Goal: Information Seeking & Learning: Learn about a topic

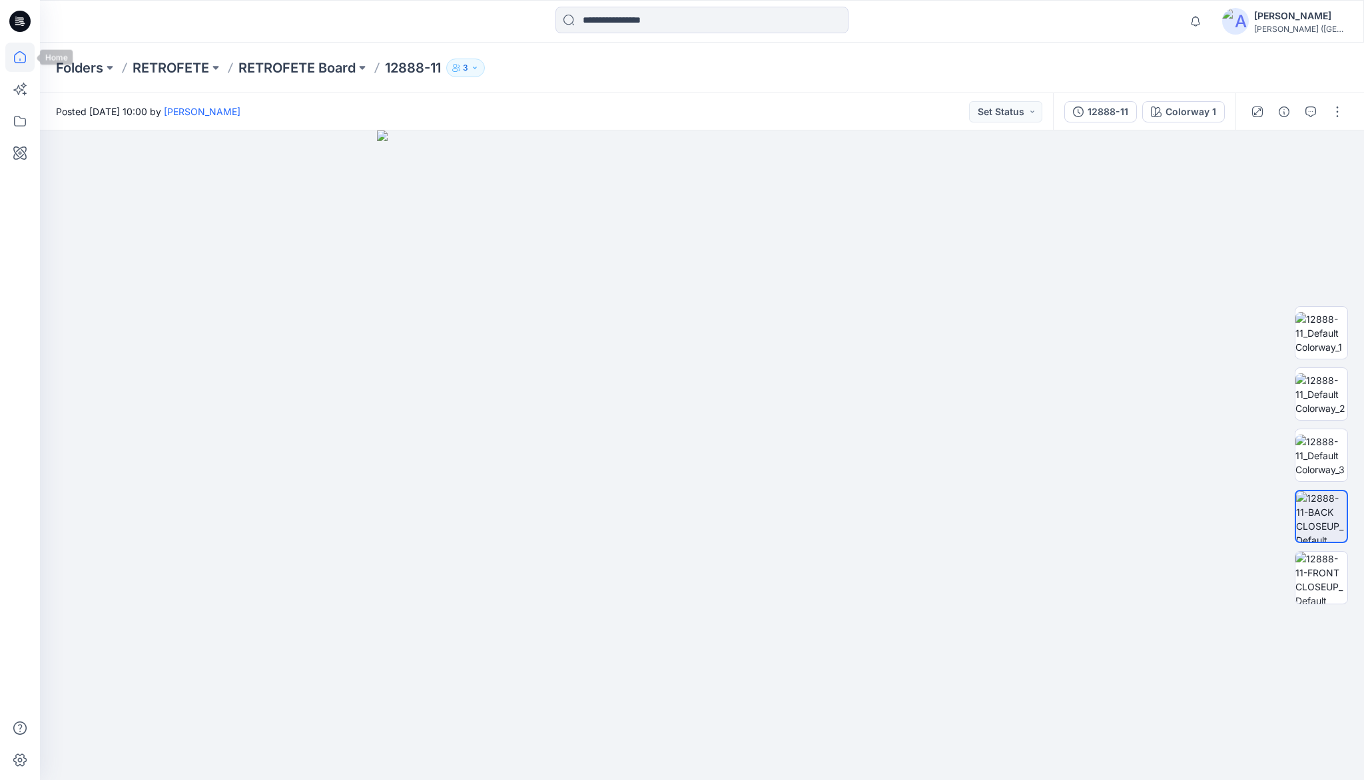
click at [22, 58] on icon at bounding box center [19, 57] width 29 height 29
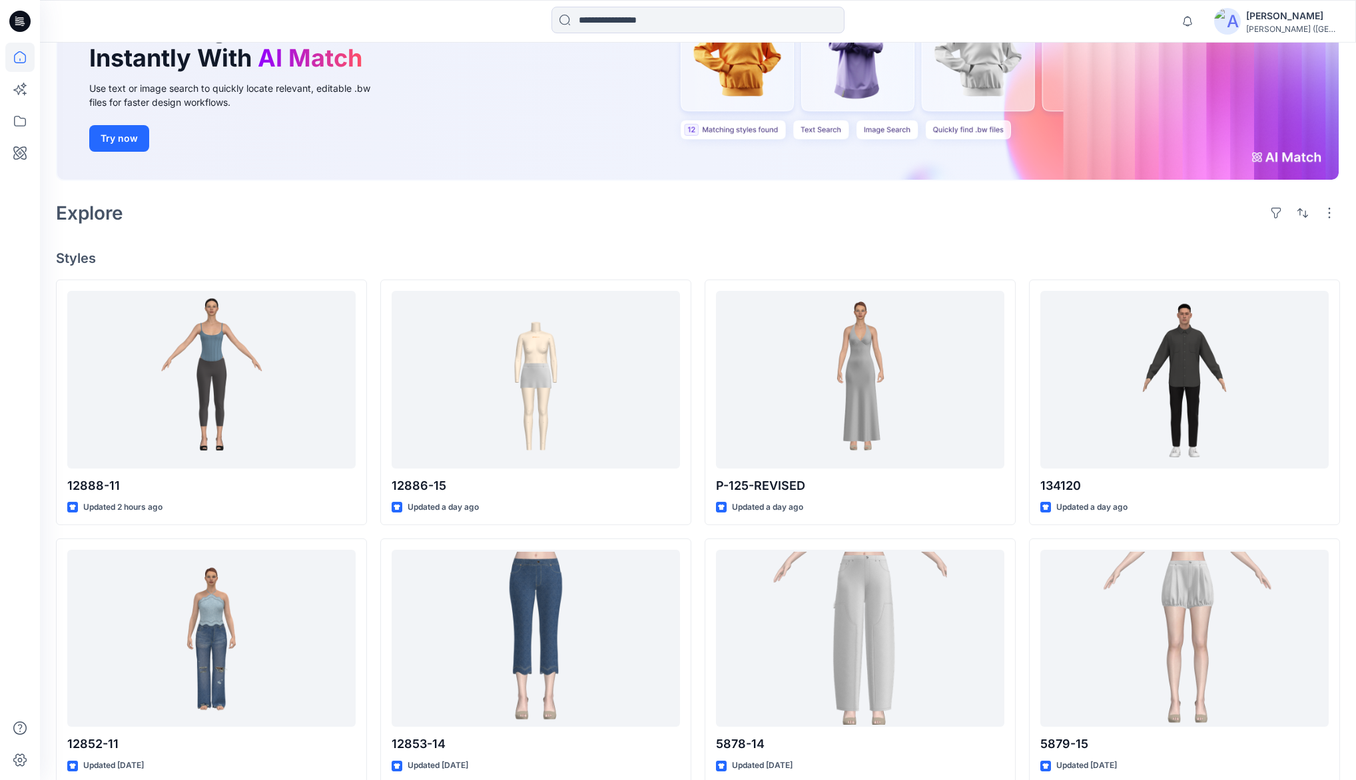
scroll to position [213, 0]
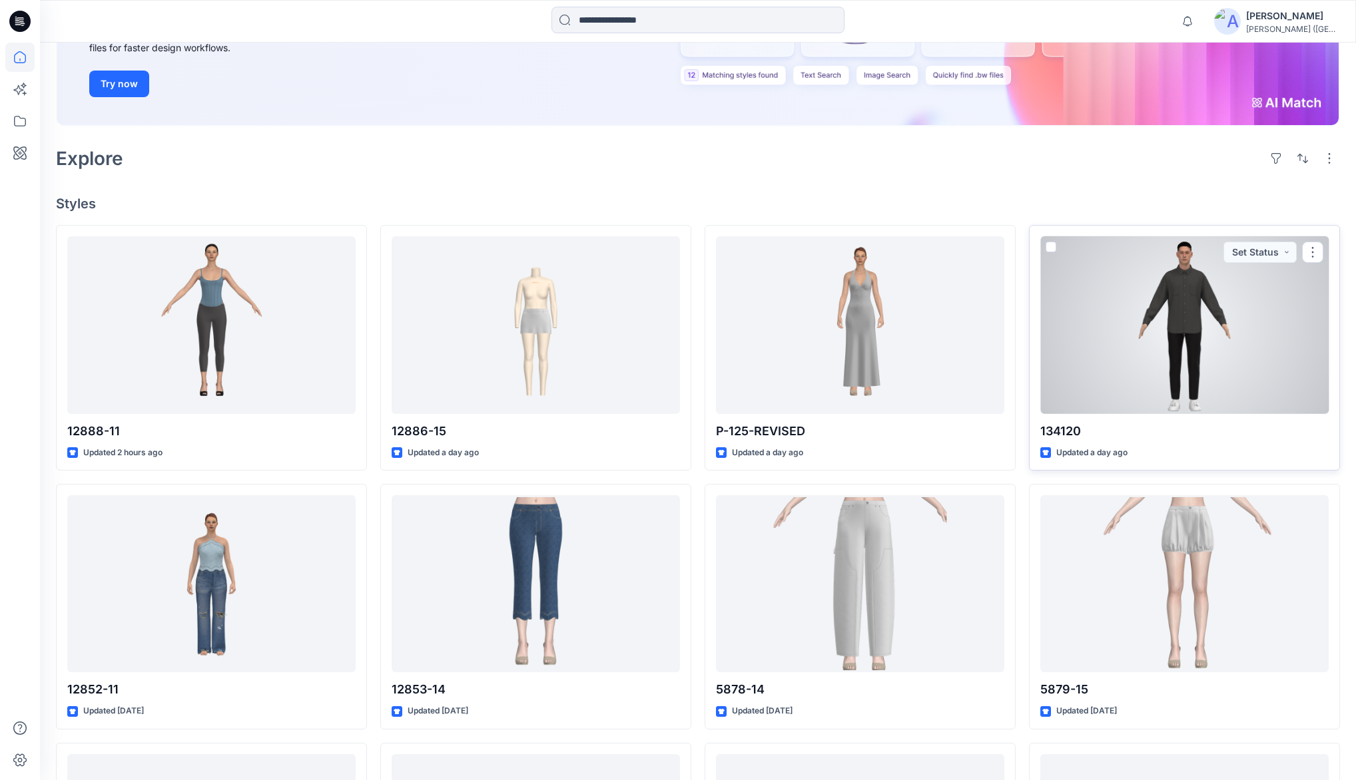
click at [1204, 295] on div at bounding box center [1184, 324] width 288 height 177
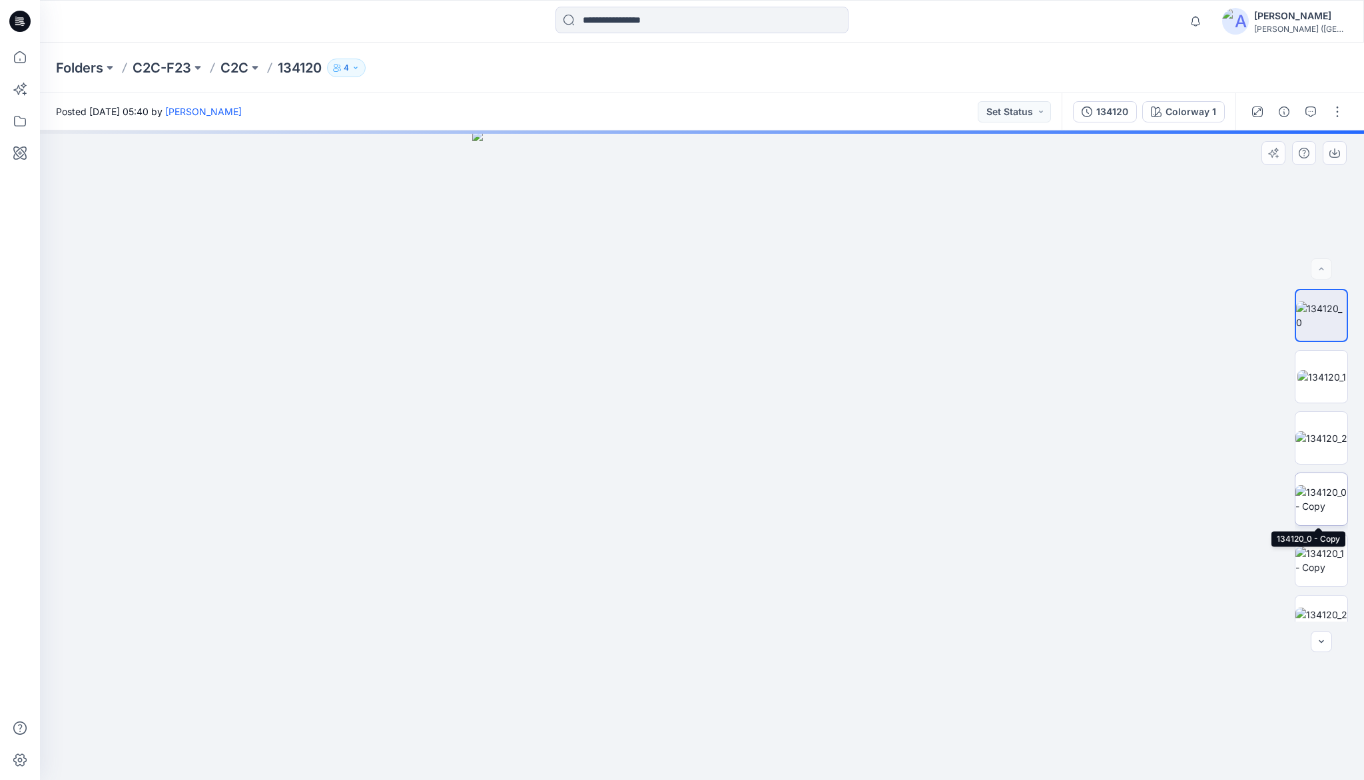
click at [1321, 485] on img at bounding box center [1321, 499] width 52 height 28
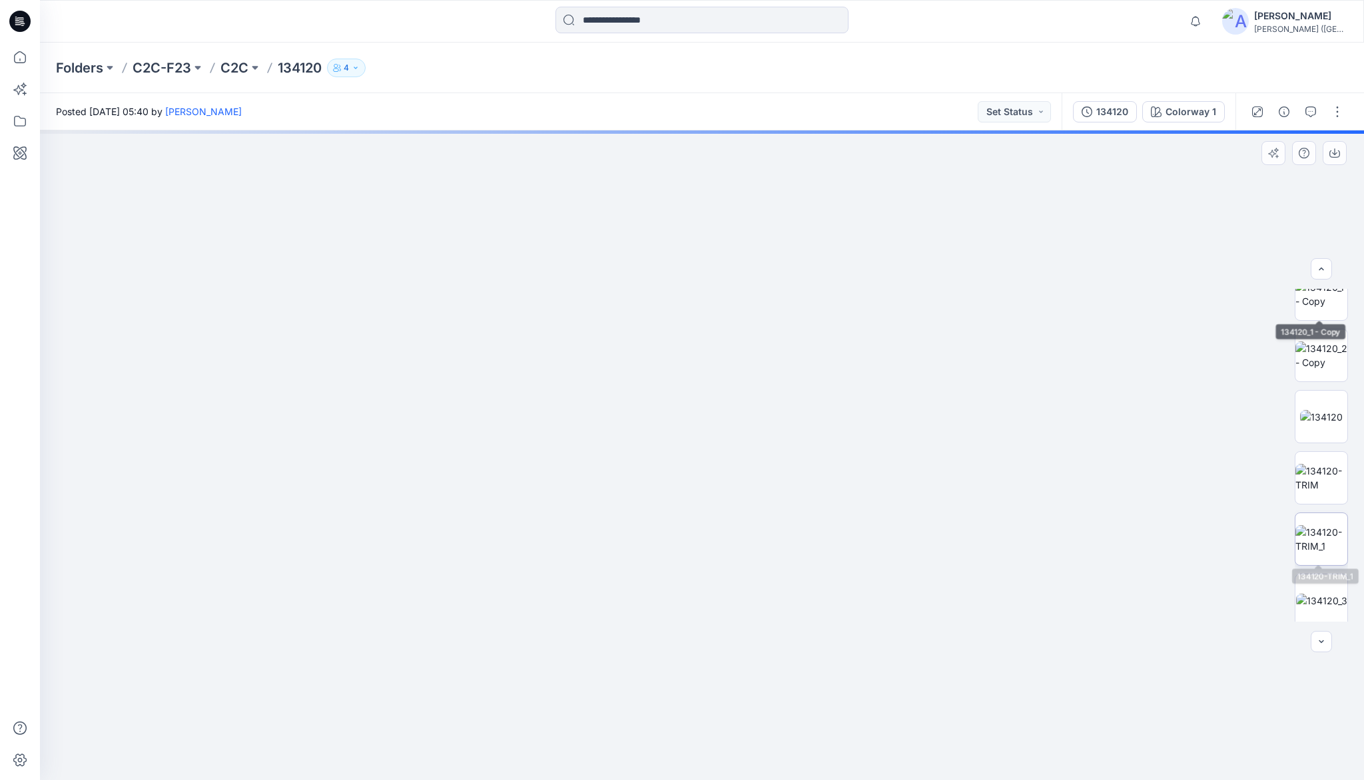
scroll to position [272, 0]
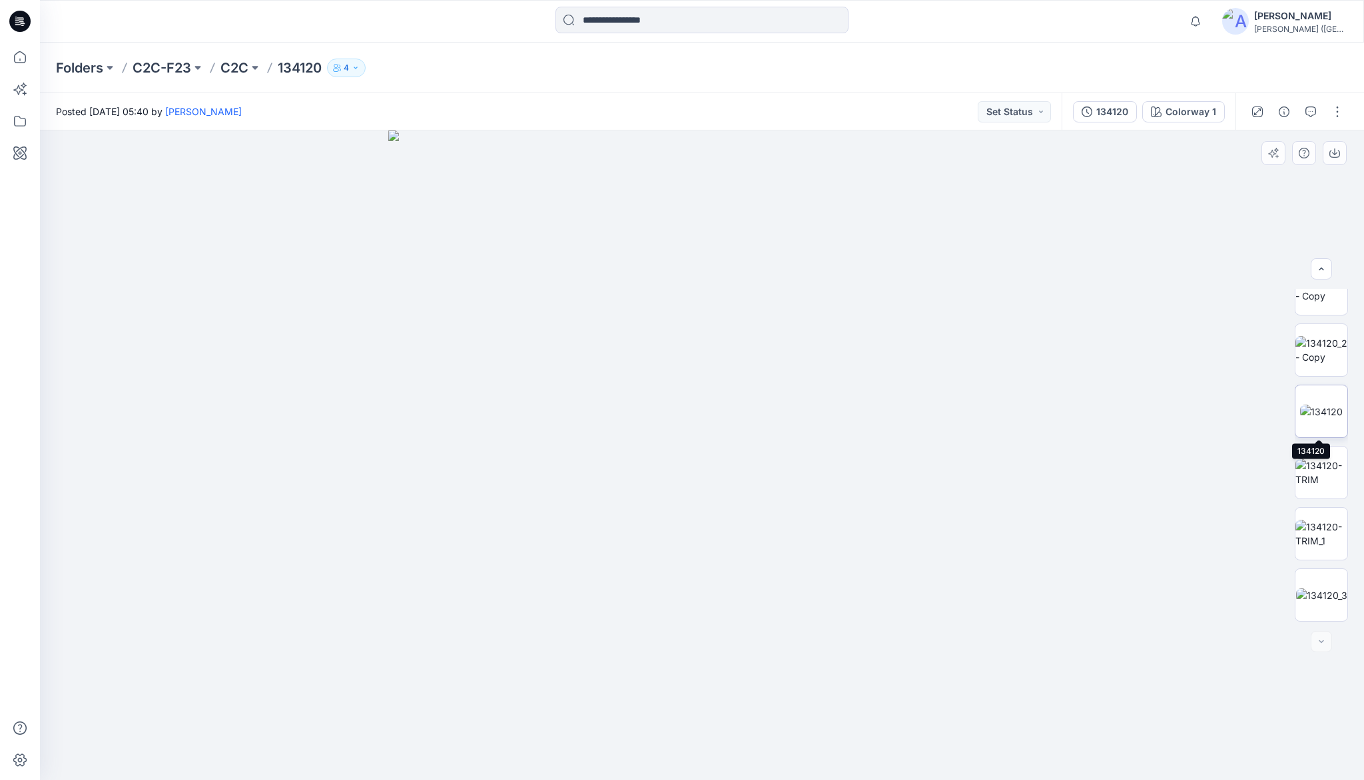
click at [1311, 405] on img at bounding box center [1321, 412] width 43 height 14
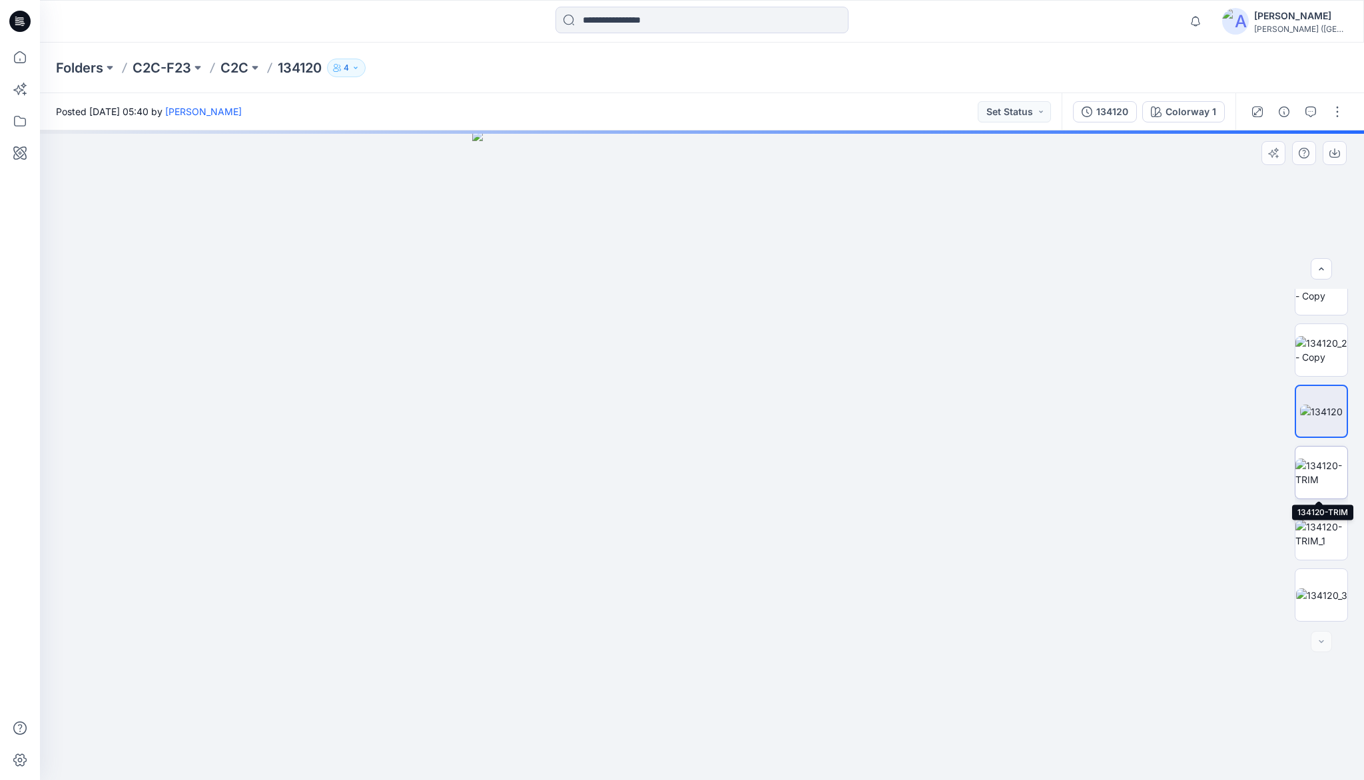
click at [1324, 467] on img at bounding box center [1321, 473] width 52 height 28
click at [1316, 539] on img at bounding box center [1321, 534] width 52 height 28
click at [1316, 597] on img at bounding box center [1321, 596] width 51 height 14
click at [1319, 545] on img at bounding box center [1321, 534] width 52 height 28
drag, startPoint x: 783, startPoint y: 577, endPoint x: 767, endPoint y: 466, distance: 111.7
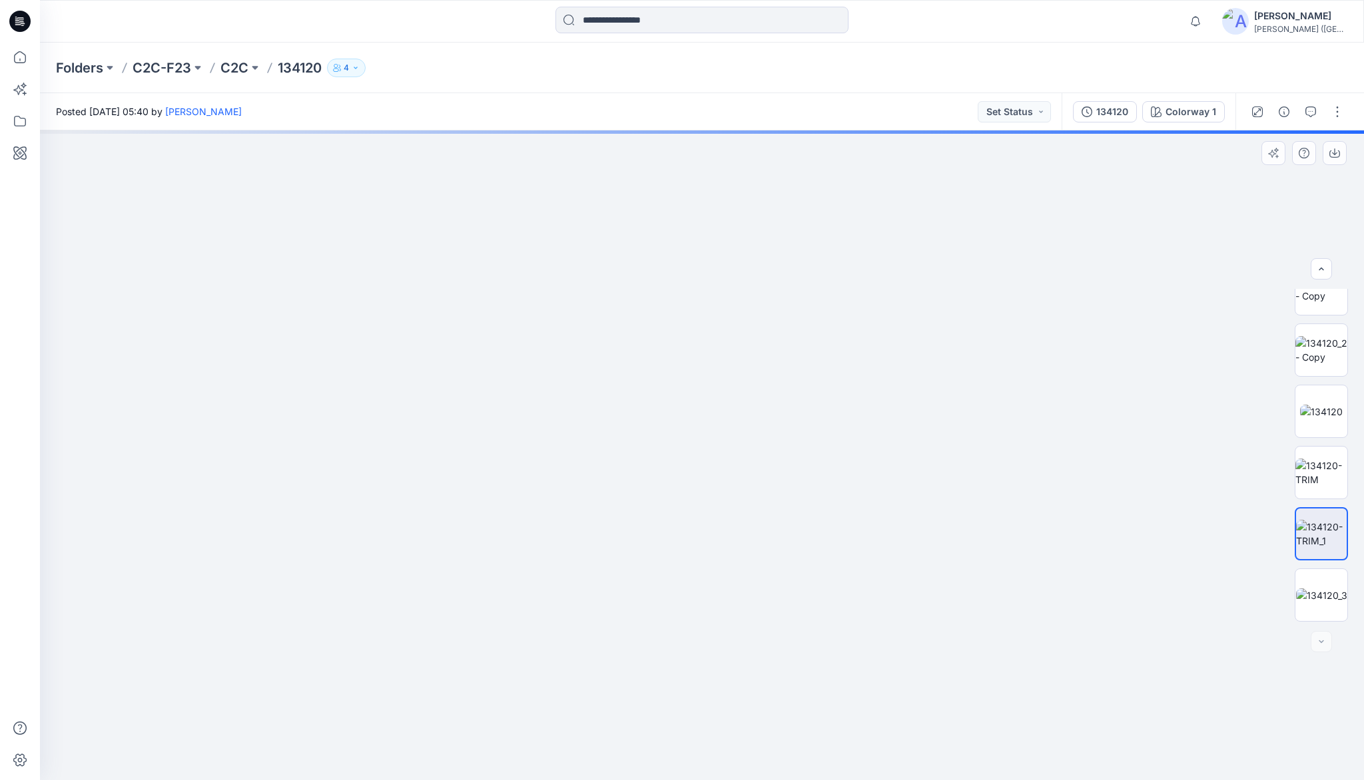
drag, startPoint x: 776, startPoint y: 585, endPoint x: 770, endPoint y: 498, distance: 87.4
click at [770, 498] on img at bounding box center [702, 126] width 1110 height 1307
drag, startPoint x: 770, startPoint y: 470, endPoint x: 775, endPoint y: 607, distance: 137.2
click at [775, 607] on img at bounding box center [702, 161] width 1110 height 1237
drag, startPoint x: 756, startPoint y: 613, endPoint x: 754, endPoint y: 547, distance: 66.0
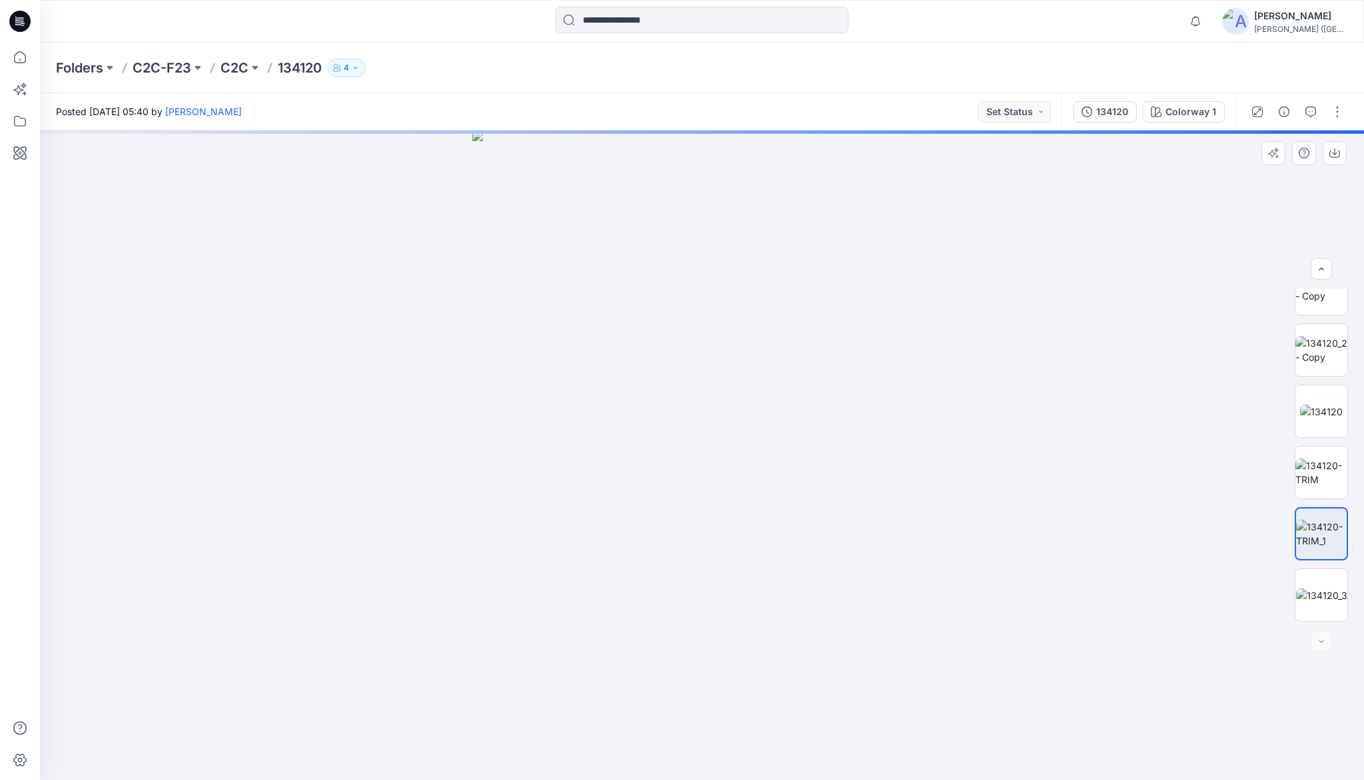
click at [754, 547] on img at bounding box center [701, 455] width 459 height 650
click at [1310, 459] on img at bounding box center [1321, 473] width 52 height 28
